Goal: Download file/media

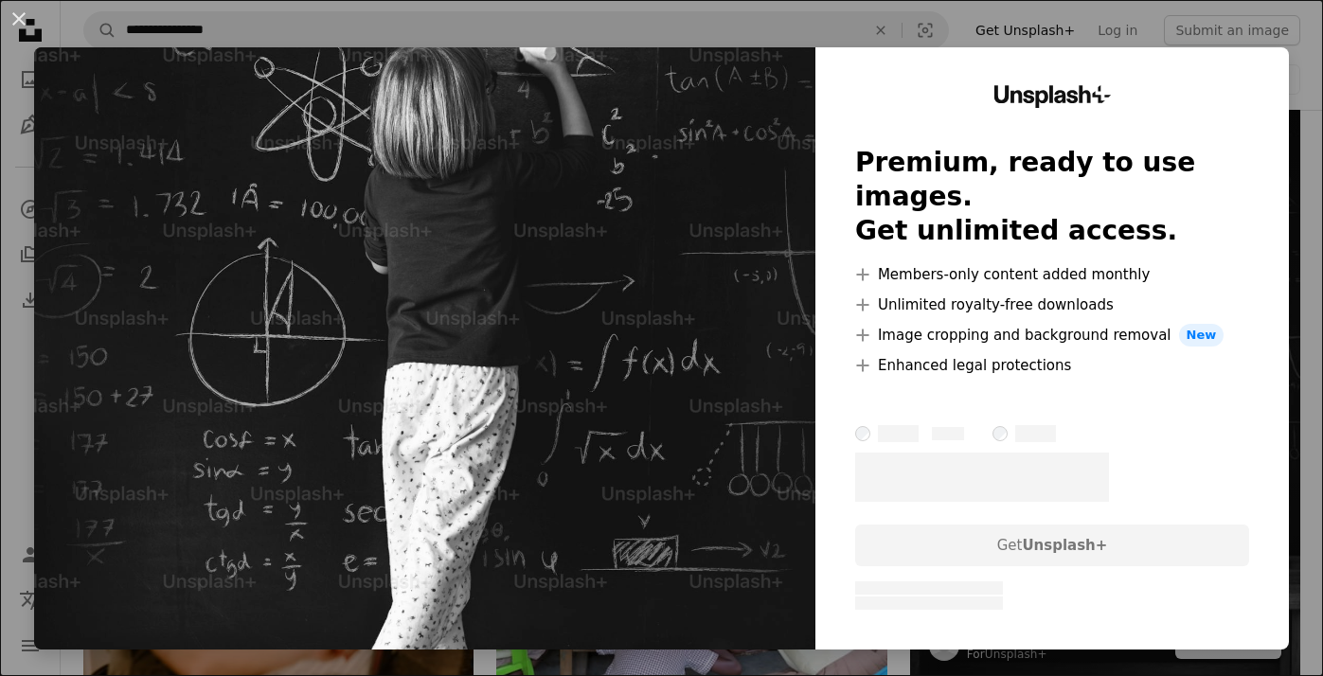
scroll to position [1789, 0]
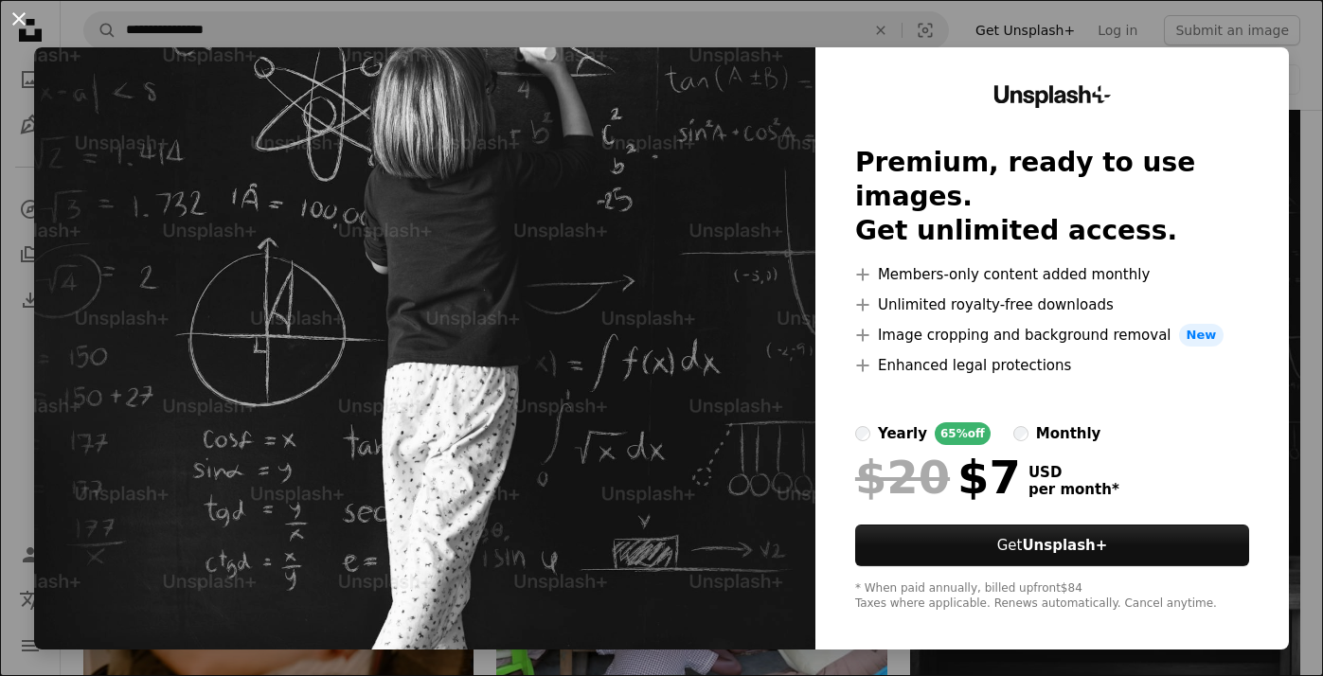
click at [18, 15] on button "An X shape" at bounding box center [19, 19] width 23 height 23
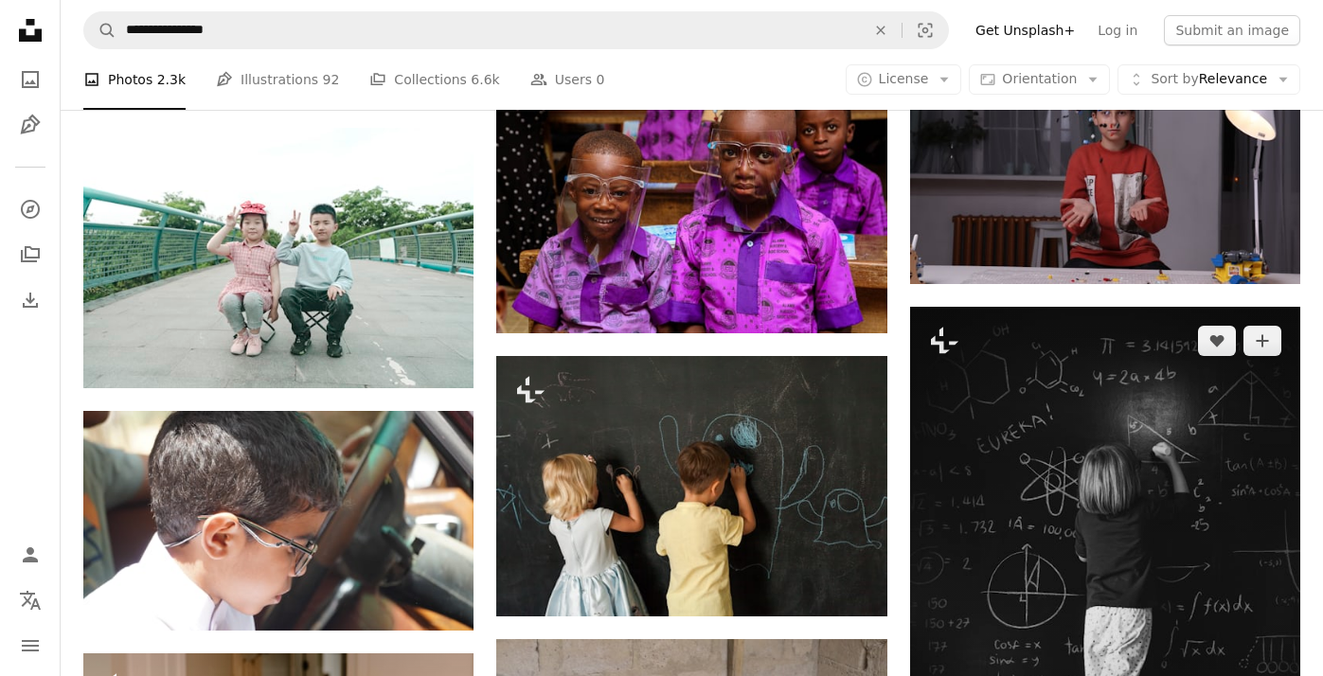
scroll to position [1610, 0]
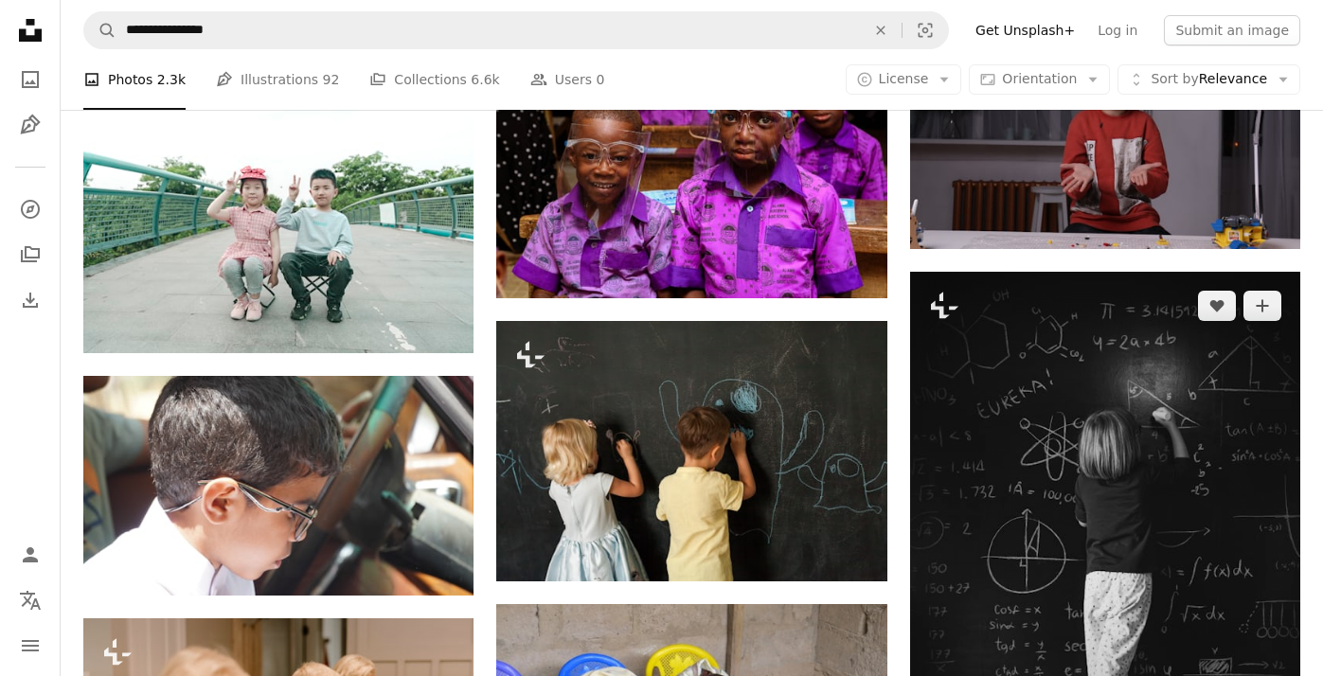
click at [1002, 412] on img at bounding box center [1105, 564] width 390 height 585
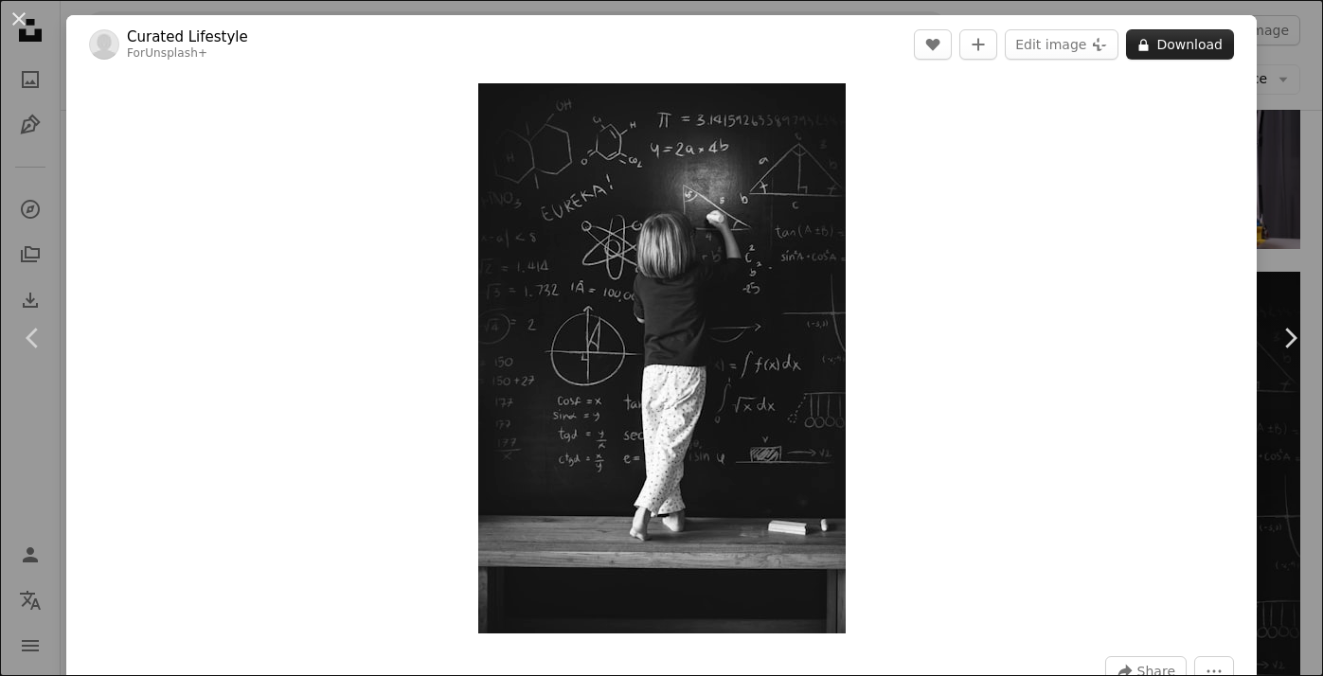
click at [1159, 34] on button "A lock Download" at bounding box center [1180, 44] width 108 height 30
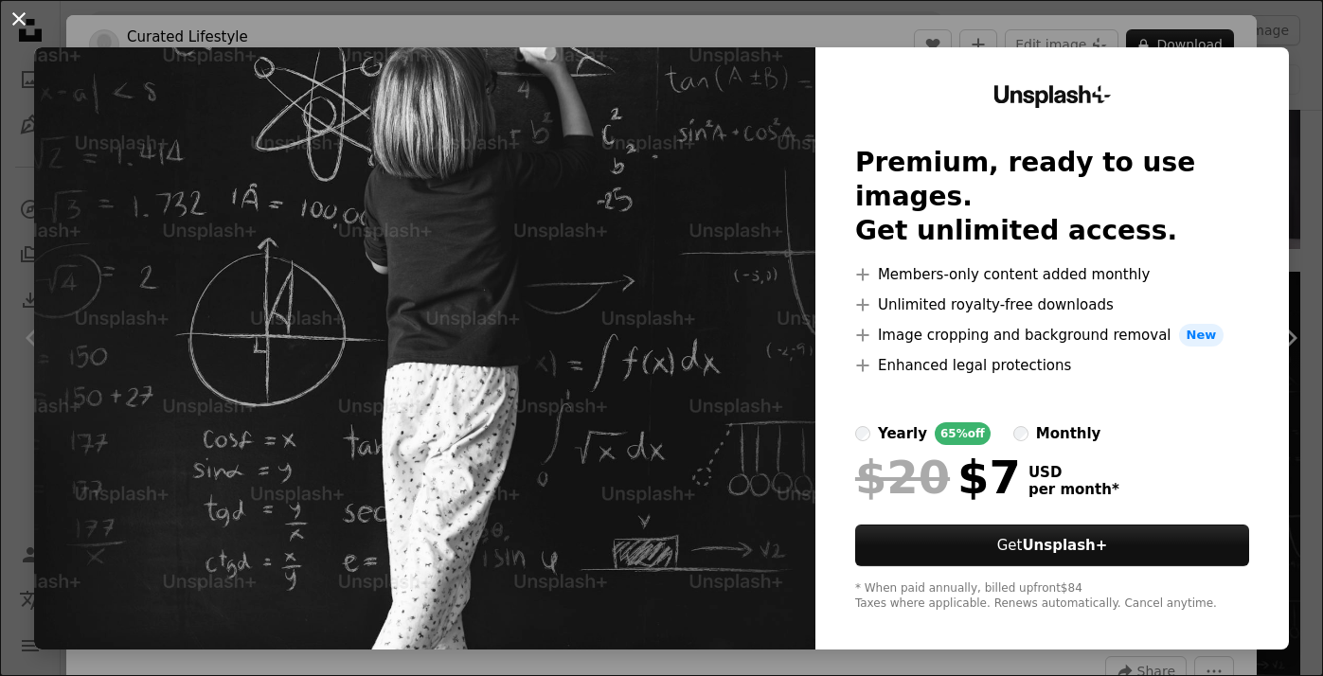
click at [22, 23] on button "An X shape" at bounding box center [19, 19] width 23 height 23
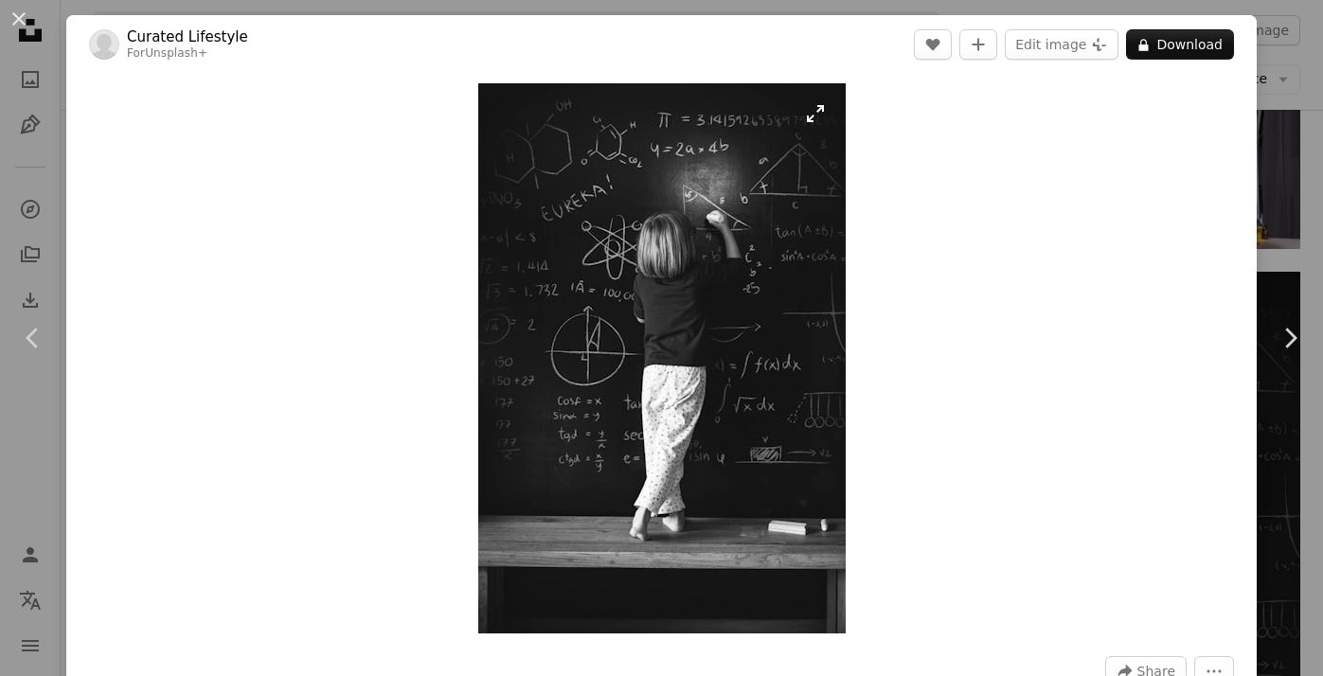
scroll to position [1, 0]
click at [21, 28] on button "An X shape" at bounding box center [19, 19] width 23 height 23
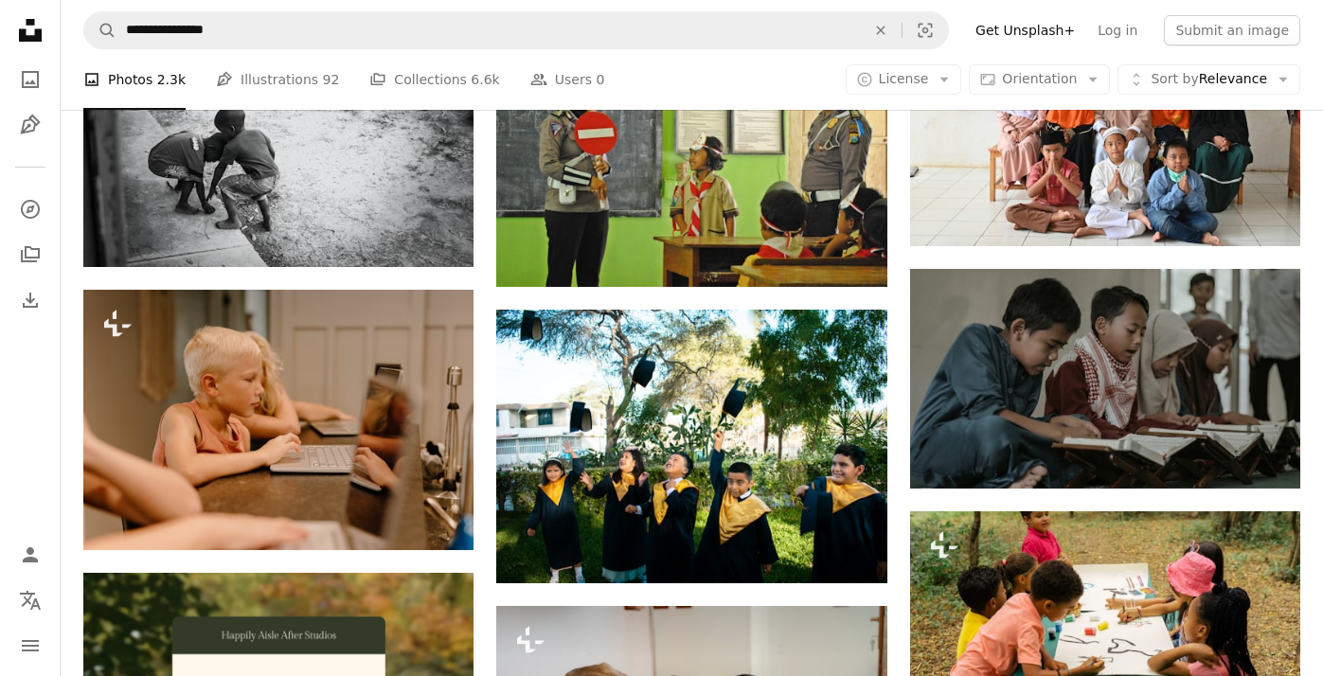
scroll to position [4003, 0]
